Goal: Use online tool/utility: Utilize a website feature to perform a specific function

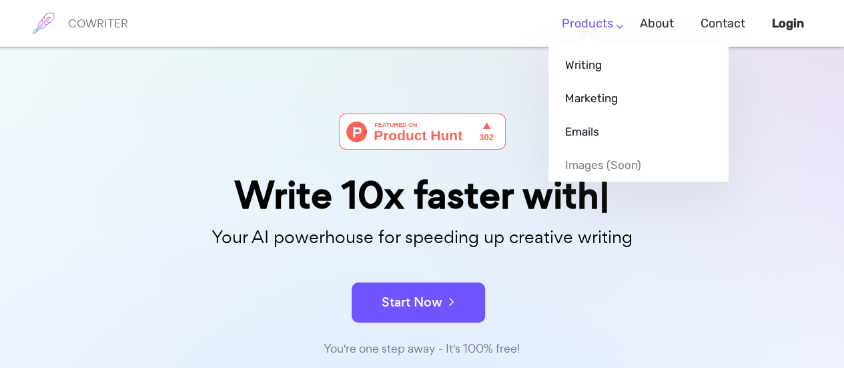
click at [615, 26] on li "Products Writing Marketing Emails Images (soon)" at bounding box center [588, 23] width 78 height 39
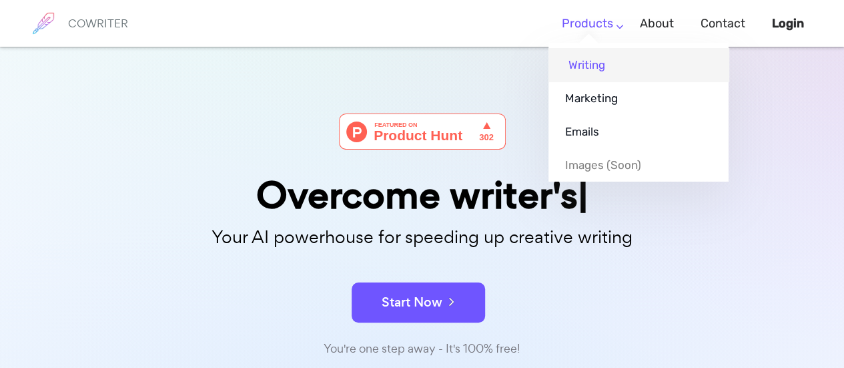
click at [589, 63] on link "Writing" at bounding box center [639, 64] width 180 height 33
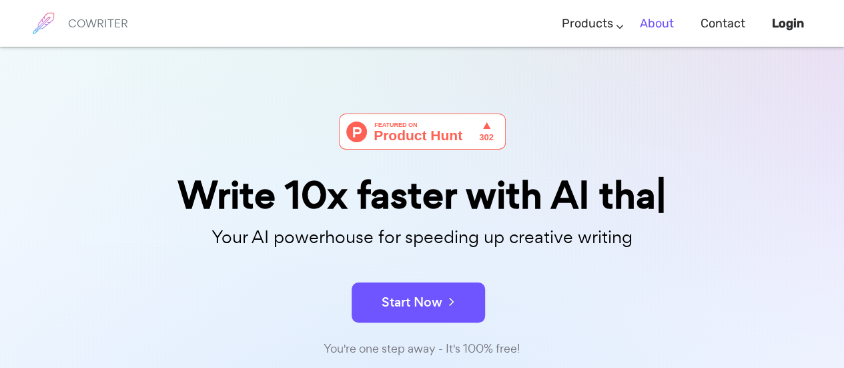
click at [660, 24] on link "About" at bounding box center [657, 23] width 34 height 39
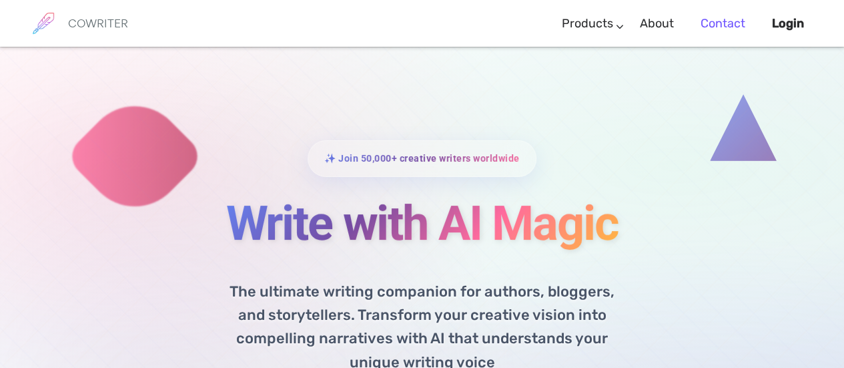
click at [717, 27] on link "Contact" at bounding box center [723, 23] width 45 height 39
click at [791, 22] on b "Login" at bounding box center [788, 23] width 32 height 15
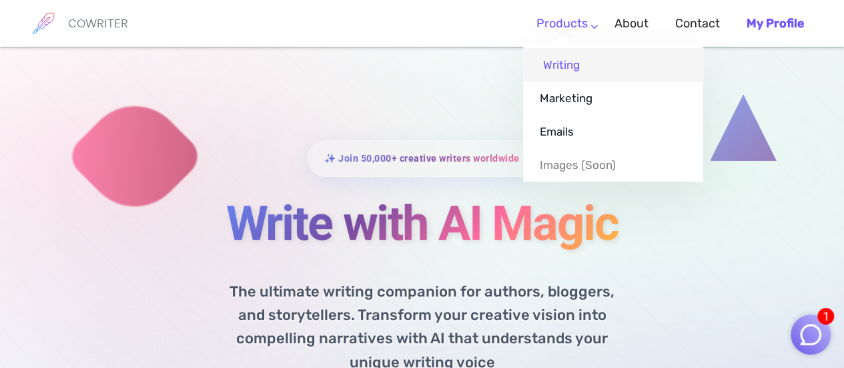
click at [563, 62] on link "Writing" at bounding box center [613, 64] width 180 height 33
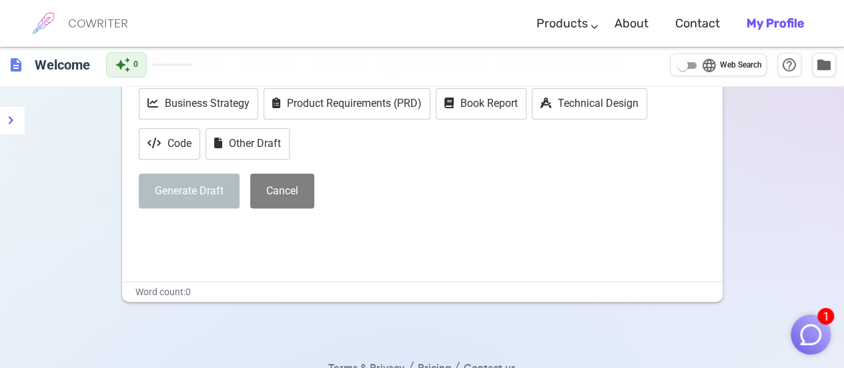
scroll to position [142, 0]
click at [467, 182] on div "Generate Draft Cancel" at bounding box center [422, 190] width 567 height 35
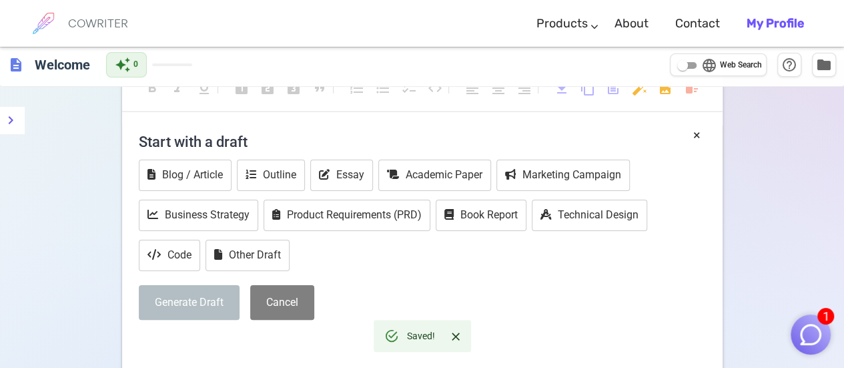
scroll to position [27, 0]
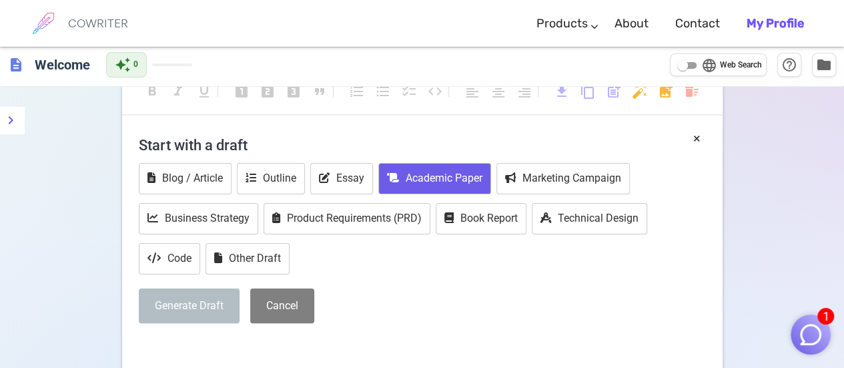
click at [433, 186] on button "Academic Paper" at bounding box center [434, 178] width 113 height 31
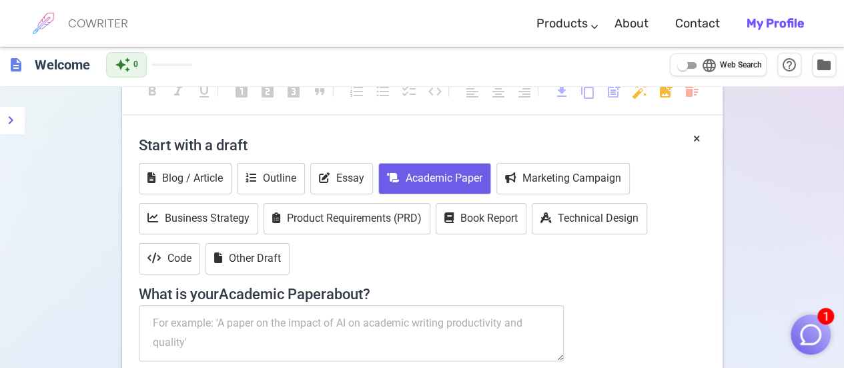
click at [362, 346] on textarea at bounding box center [352, 333] width 426 height 56
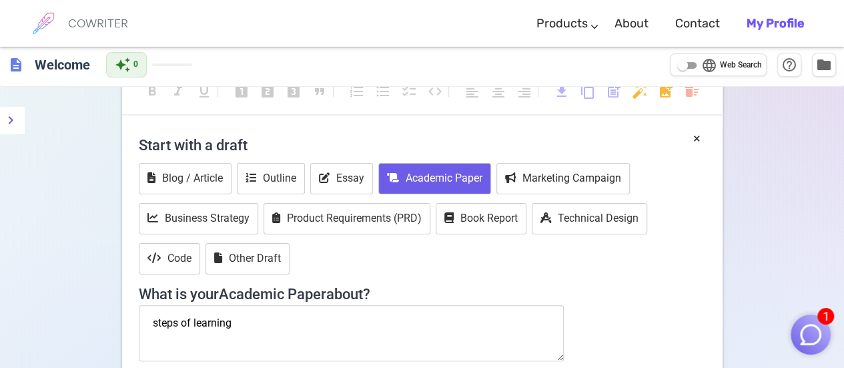
drag, startPoint x: 292, startPoint y: 322, endPoint x: 31, endPoint y: 344, distance: 261.2
click at [31, 344] on div "format_bold format_italic format_underlined looks_one looks_two looks_3 format_…" at bounding box center [422, 320] width 844 height 515
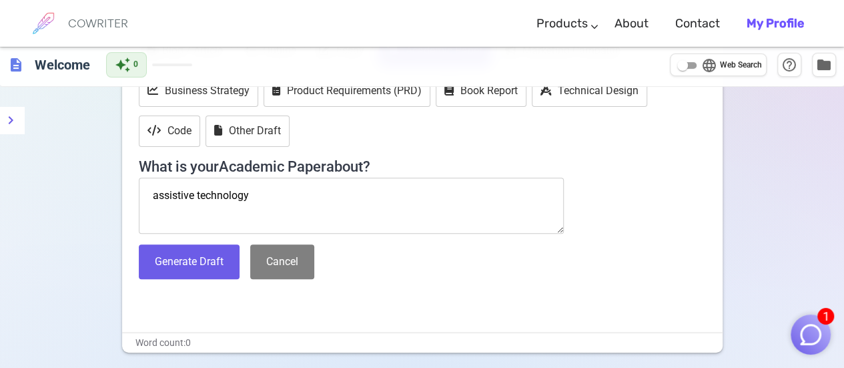
scroll to position [156, 0]
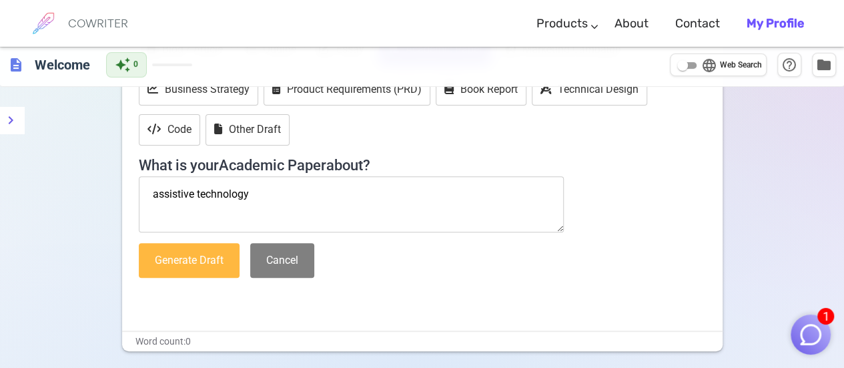
type textarea "assistive technology"
click at [179, 265] on button "Generate Draft" at bounding box center [189, 260] width 101 height 35
